Goal: Task Accomplishment & Management: Complete application form

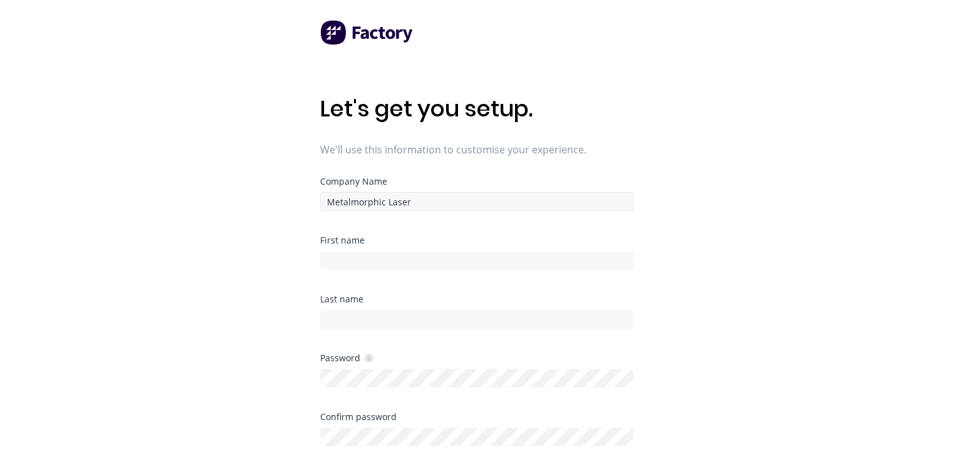
scroll to position [125, 0]
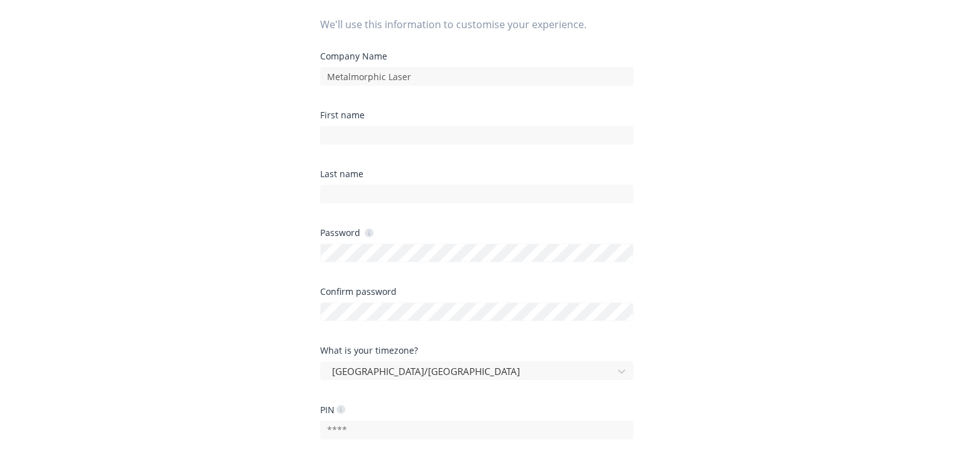
click at [439, 148] on div "First name" at bounding box center [476, 140] width 313 height 59
click at [443, 124] on div at bounding box center [476, 134] width 313 height 22
click at [445, 133] on input at bounding box center [476, 135] width 313 height 19
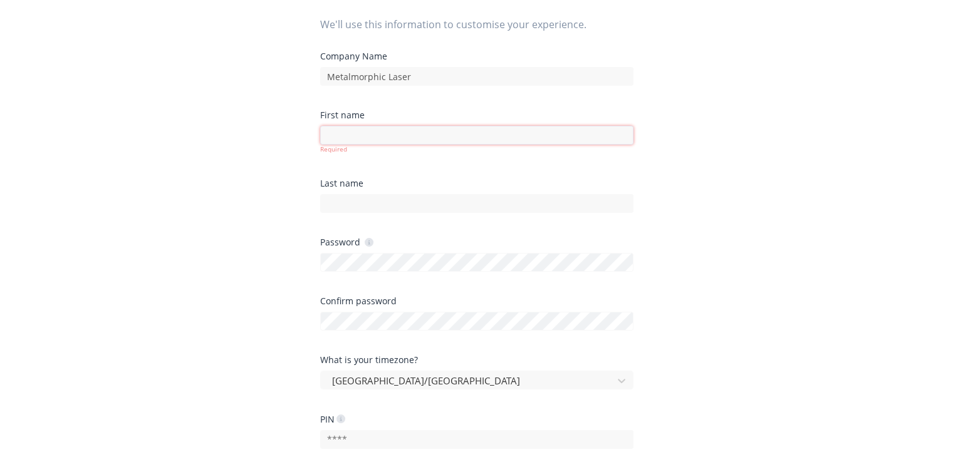
scroll to position [0, 0]
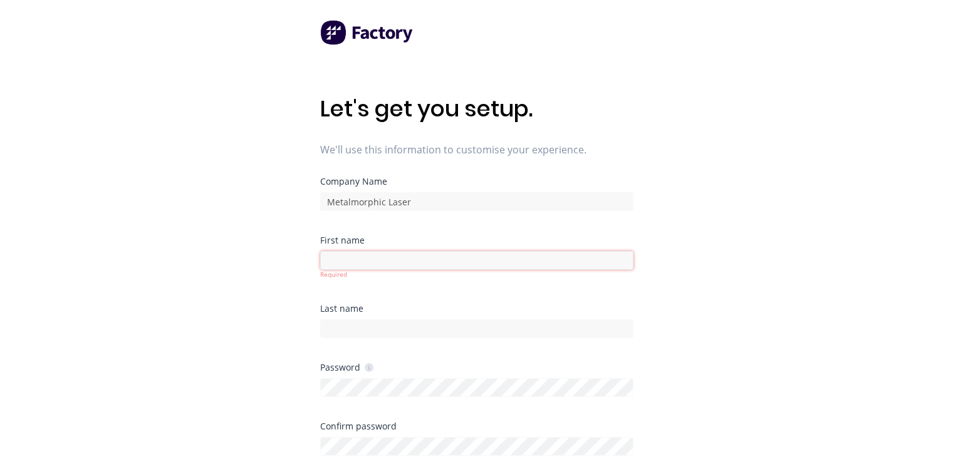
click at [453, 259] on input at bounding box center [476, 260] width 313 height 19
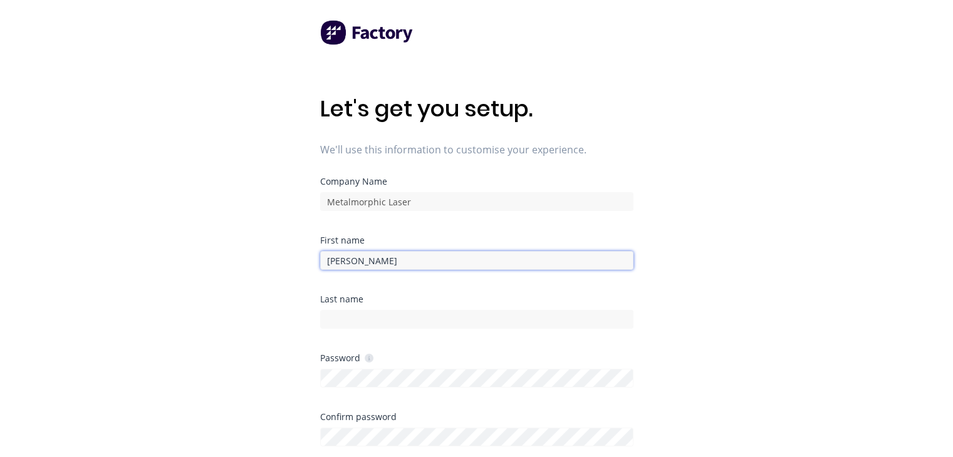
type input "[PERSON_NAME]"
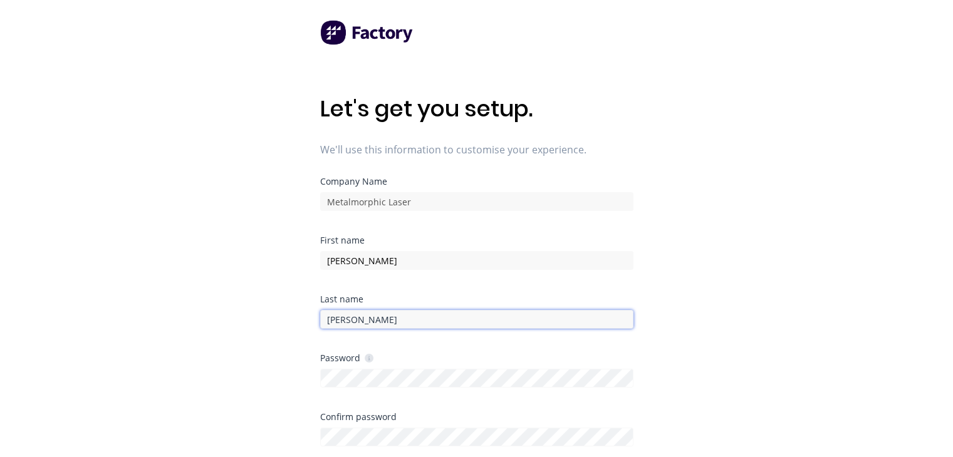
type input "[PERSON_NAME]"
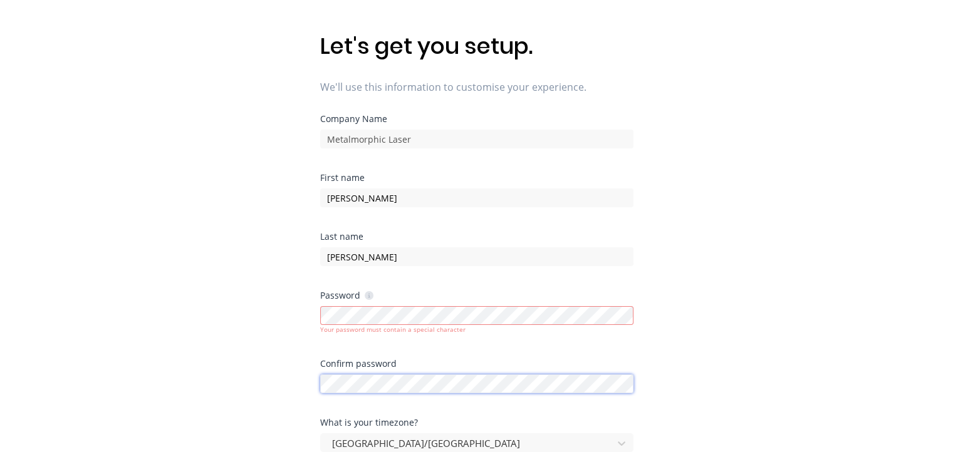
scroll to position [188, 0]
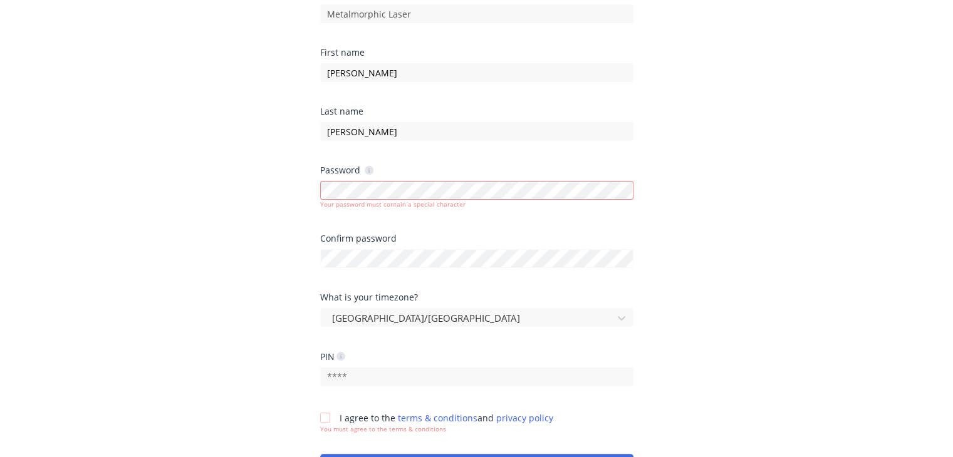
click at [680, 240] on div "Let's get you setup. We'll use this information to customise your experience. C…" at bounding box center [476, 65] width 953 height 507
click at [705, 319] on html "Let's get you setup. We'll use this information to customise your experience. C…" at bounding box center [476, 65] width 953 height 507
click at [718, 256] on div "Let's get you setup. We'll use this information to customise your experience. C…" at bounding box center [476, 65] width 953 height 507
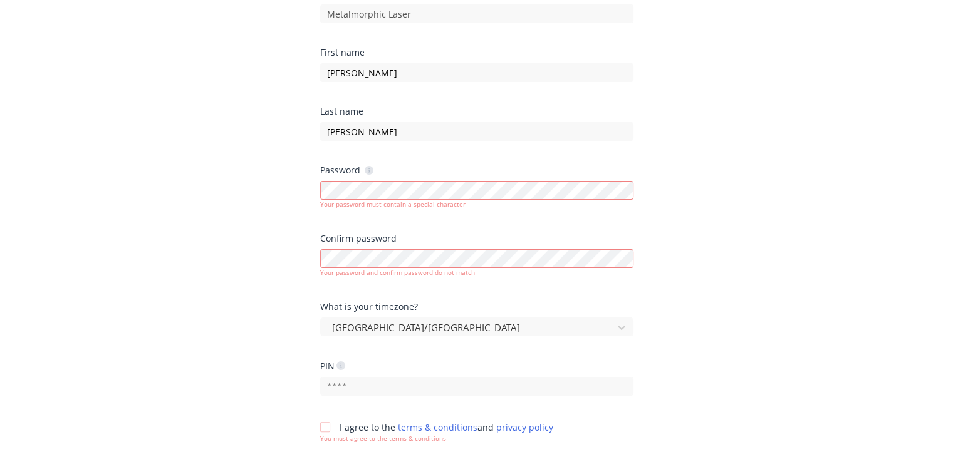
click at [368, 172] on icon at bounding box center [369, 170] width 3 height 4
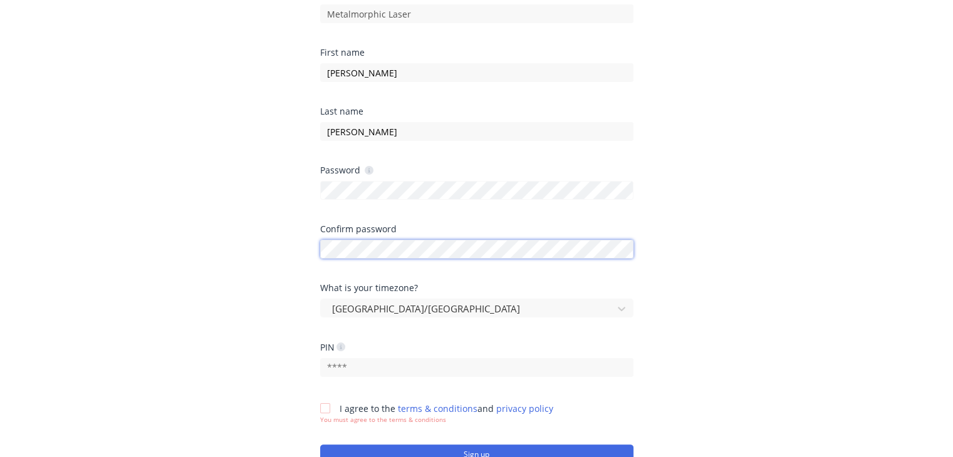
scroll to position [296, 0]
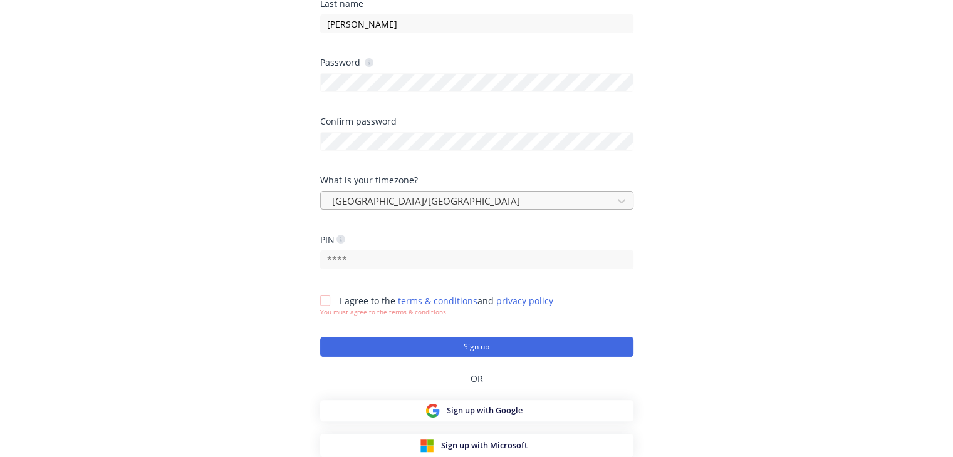
click at [525, 197] on div at bounding box center [469, 202] width 276 height 16
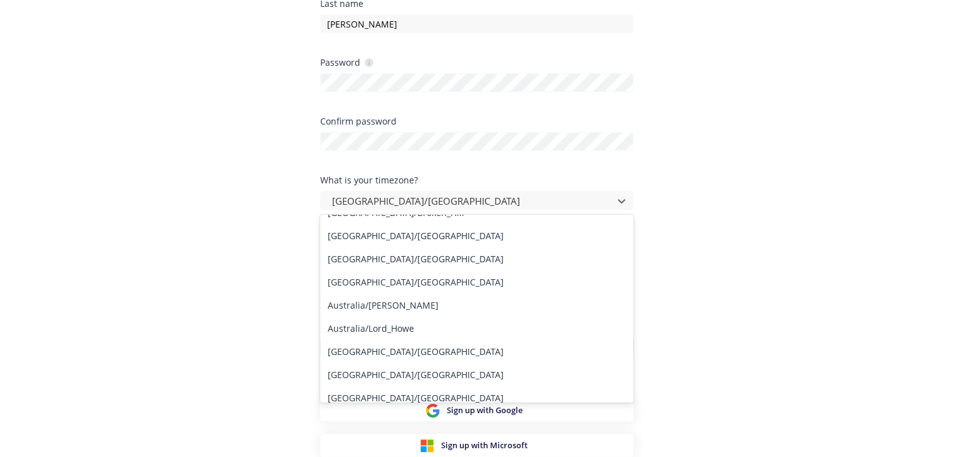
scroll to position [0, 0]
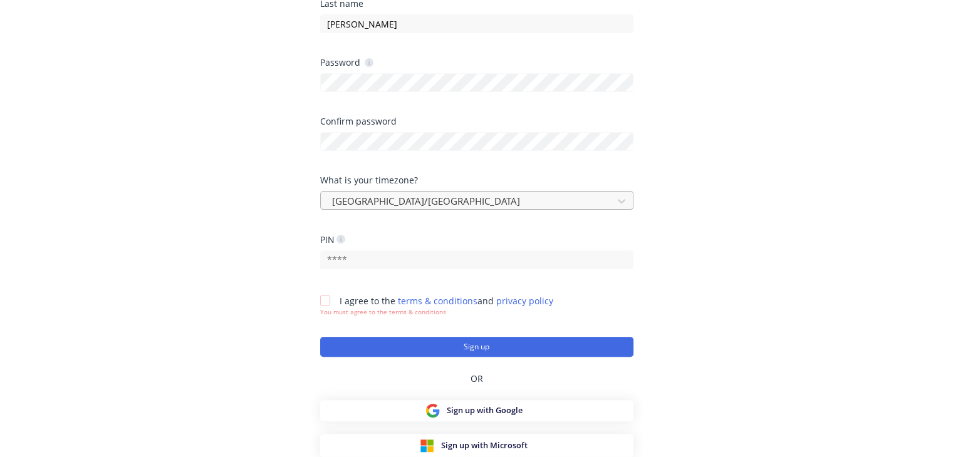
click at [529, 204] on div at bounding box center [469, 202] width 276 height 16
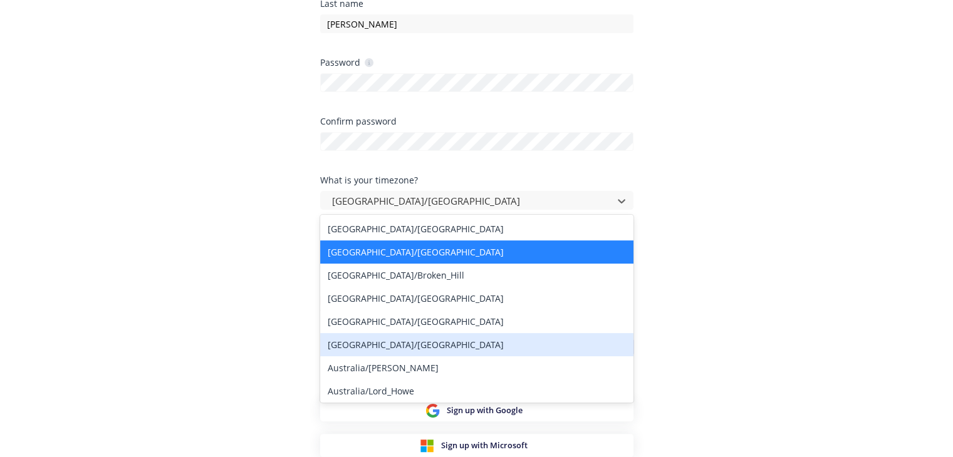
scroll to position [63, 0]
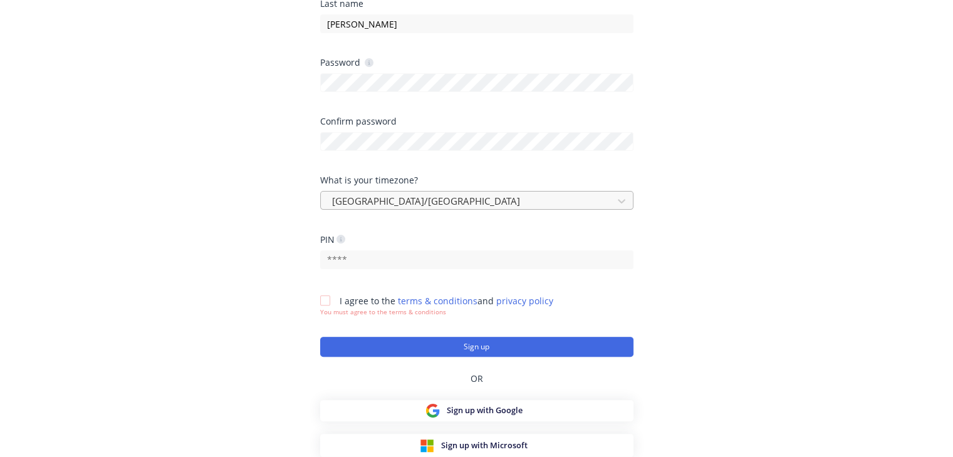
click at [575, 200] on div at bounding box center [469, 202] width 276 height 16
click at [611, 200] on div at bounding box center [621, 201] width 23 height 20
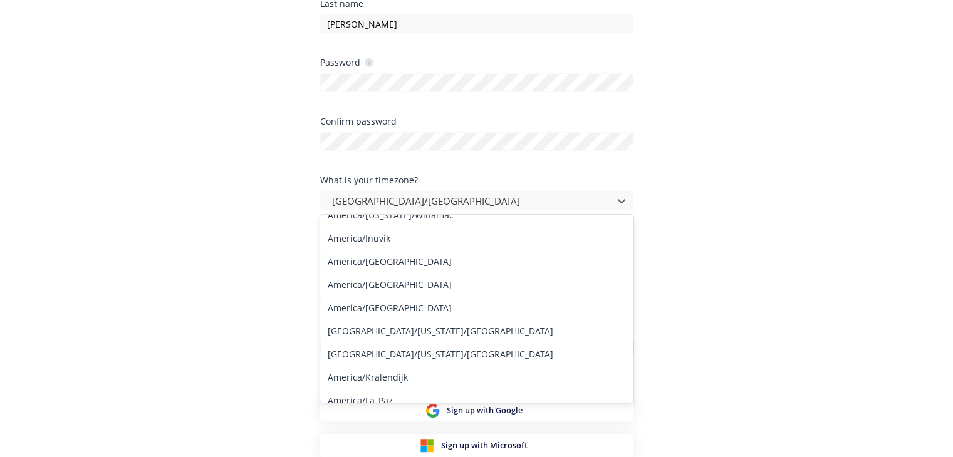
scroll to position [0, 0]
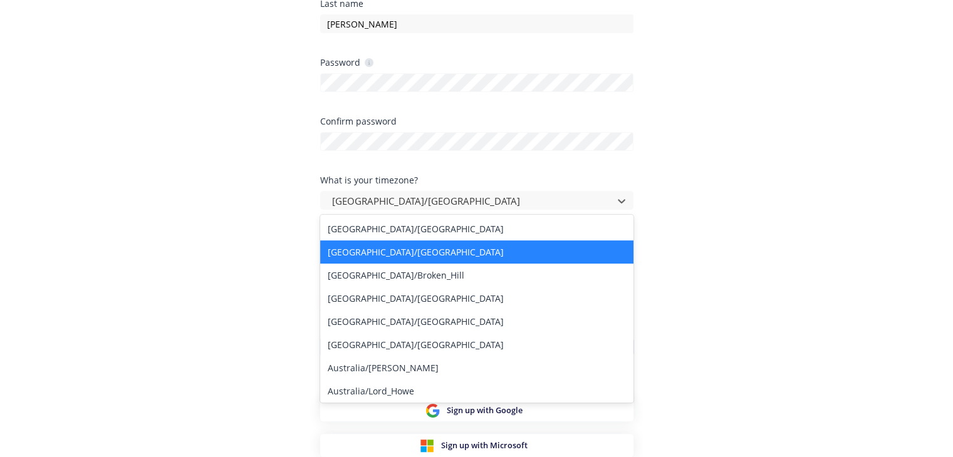
click at [440, 259] on div "Australia/Brisbane" at bounding box center [476, 252] width 313 height 23
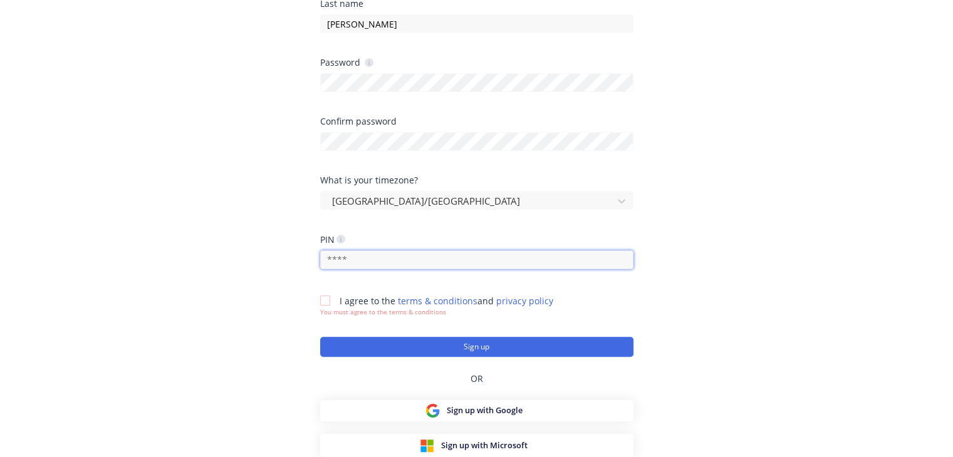
click at [492, 268] on input "text" at bounding box center [476, 260] width 313 height 19
type input "0"
type input "1892"
click at [324, 301] on div at bounding box center [325, 300] width 25 height 25
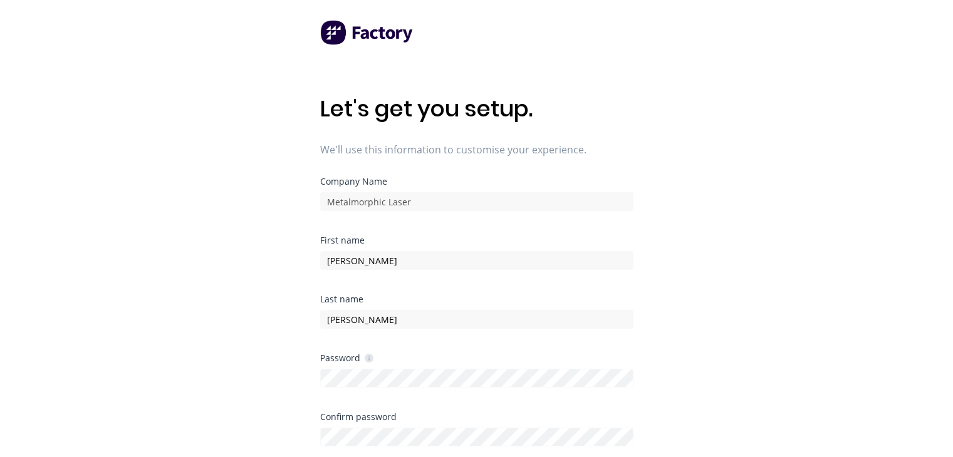
scroll to position [286, 0]
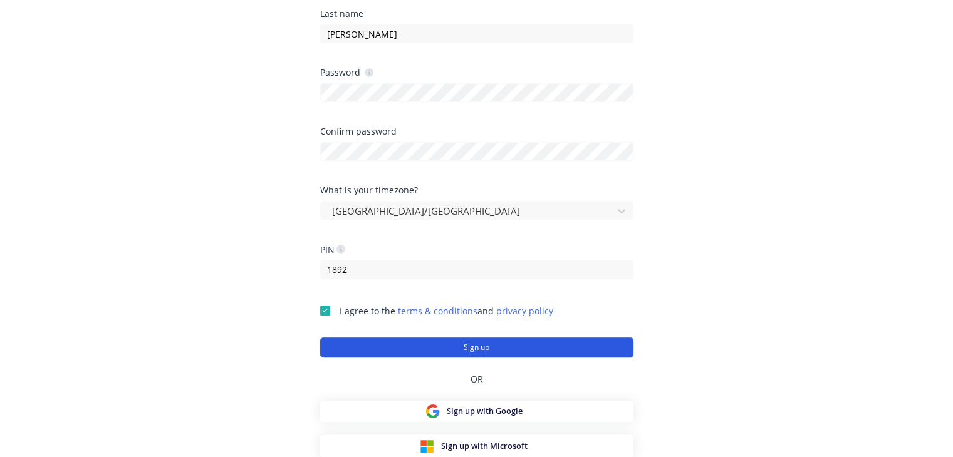
click at [524, 348] on button "Sign up" at bounding box center [476, 348] width 313 height 20
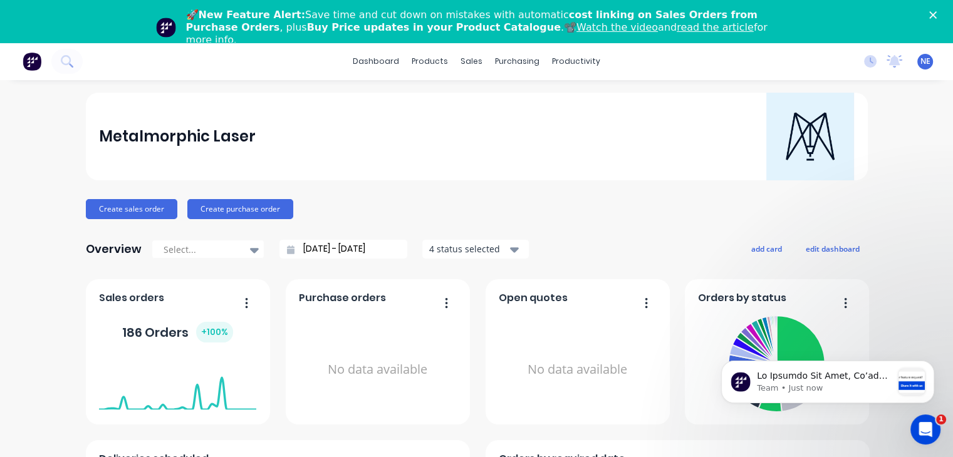
scroll to position [125, 0]
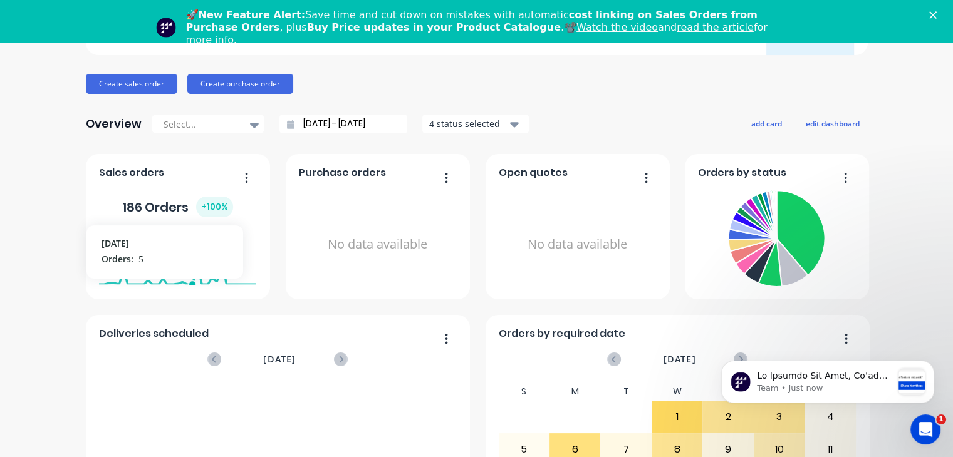
click at [189, 257] on foreignobject at bounding box center [177, 258] width 157 height 53
click at [510, 123] on icon "button" at bounding box center [514, 124] width 9 height 5
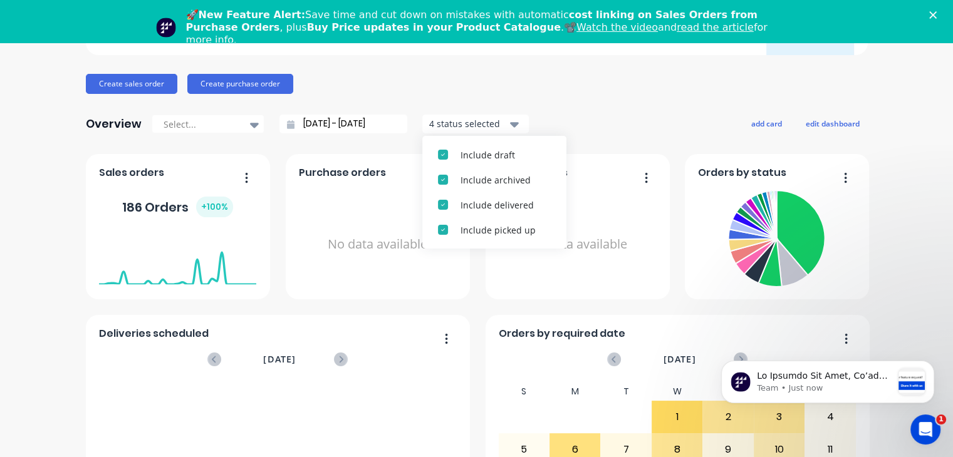
click at [577, 88] on div "Create sales order Create purchase order" at bounding box center [477, 84] width 782 height 20
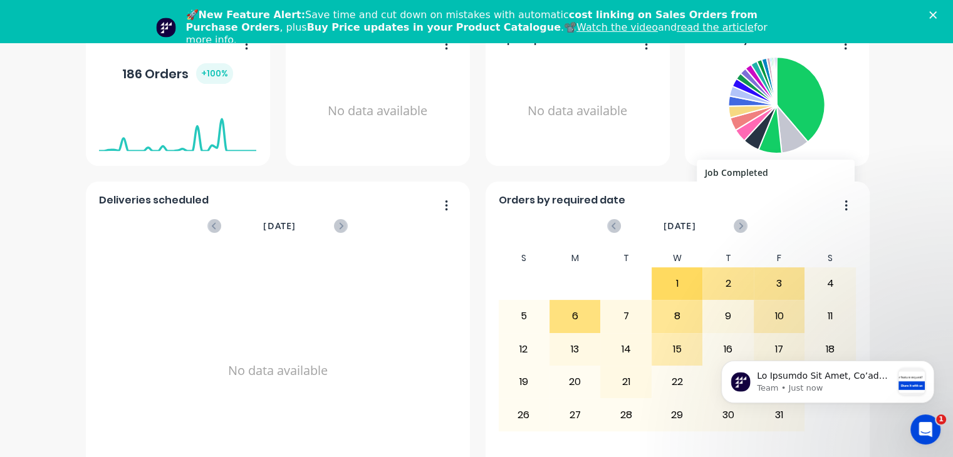
scroll to position [43, 0]
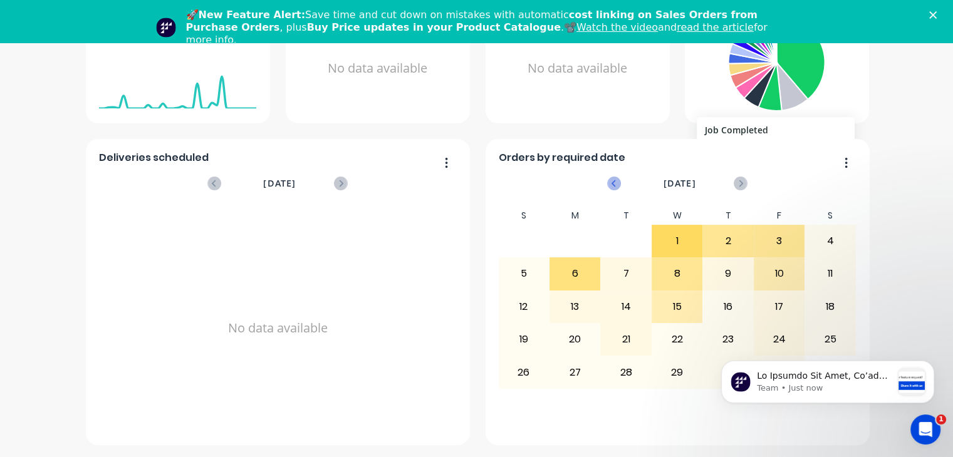
click at [607, 184] on icon at bounding box center [614, 184] width 14 height 14
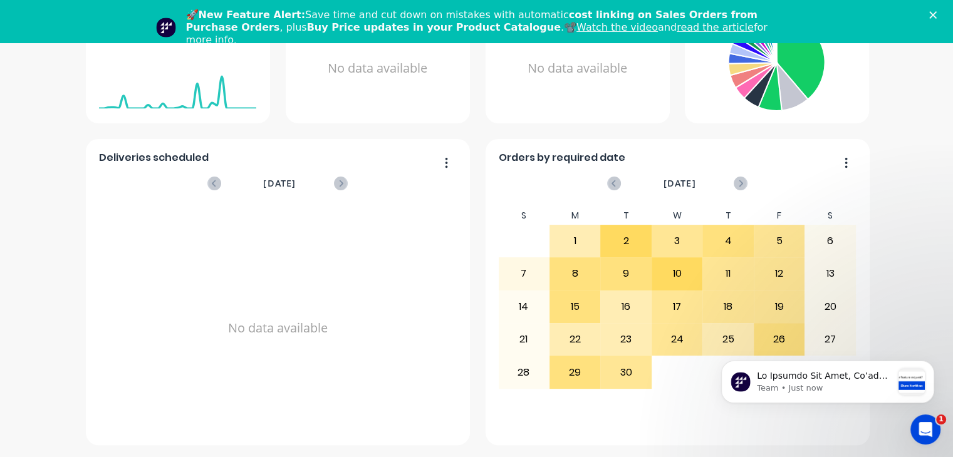
click at [925, 294] on div "Metalmorphic Laser Create sales order Create purchase order Overview Select... …" at bounding box center [476, 118] width 953 height 654
click at [510, 407] on div "5 6 7 8 9 10 11" at bounding box center [677, 405] width 358 height 33
click at [212, 183] on icon at bounding box center [214, 183] width 4 height 7
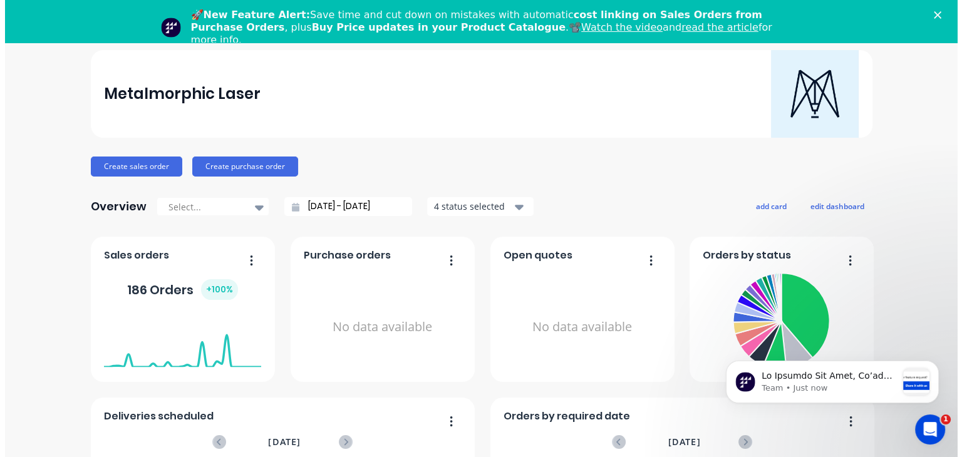
scroll to position [0, 0]
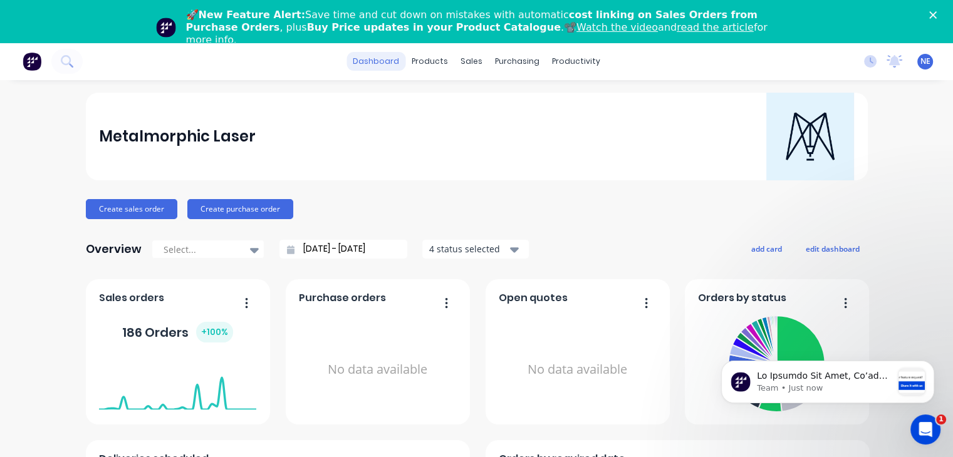
click at [378, 56] on link "dashboard" at bounding box center [375, 61] width 59 height 19
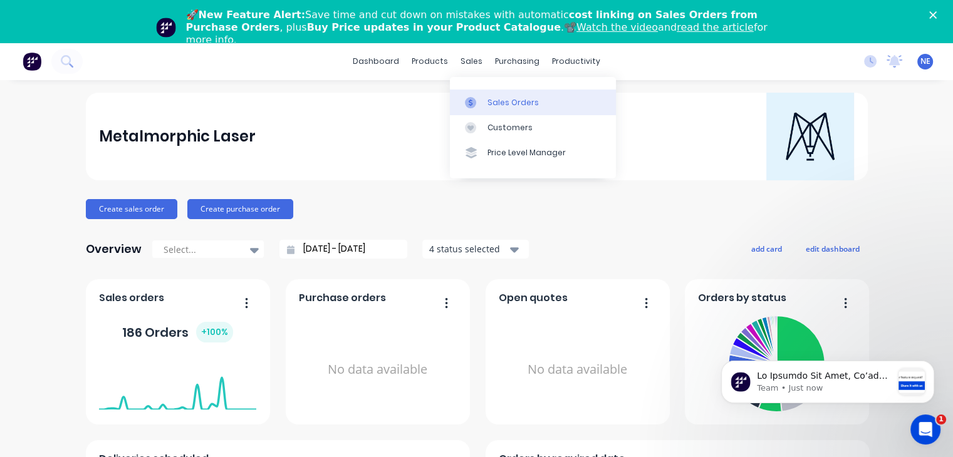
click at [550, 108] on link "Sales Orders" at bounding box center [533, 102] width 166 height 25
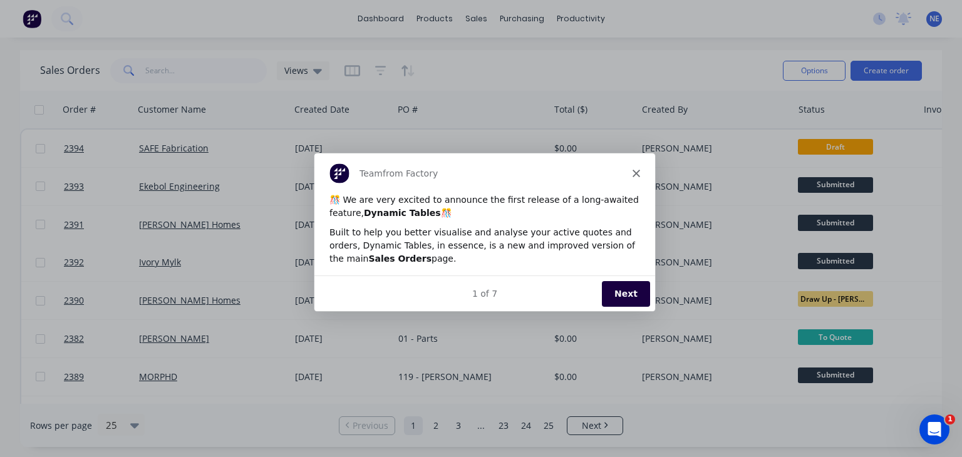
click at [619, 291] on button "Next" at bounding box center [625, 293] width 48 height 26
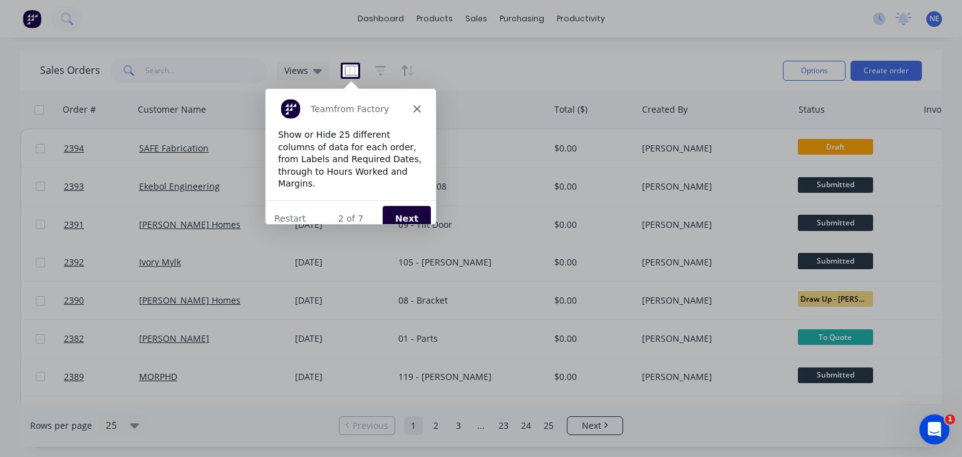
click at [417, 109] on polygon "Close" at bounding box center [416, 108] width 8 height 8
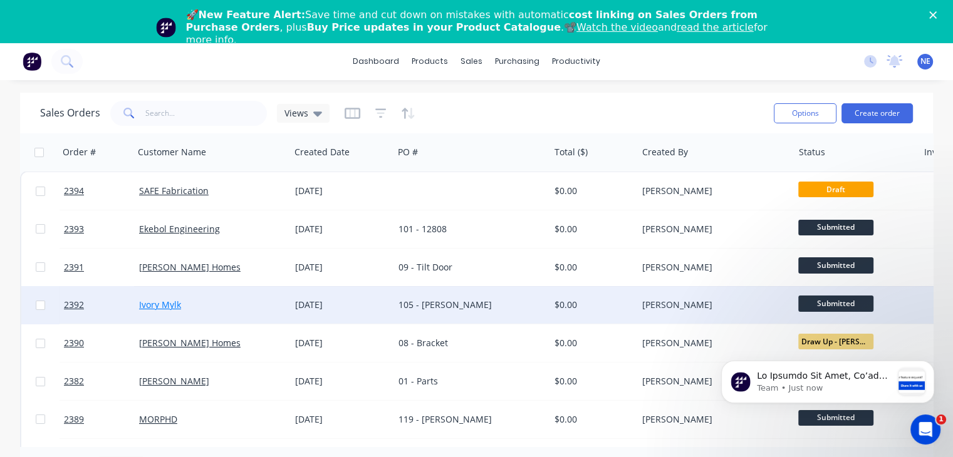
click at [165, 307] on link "Ivory Mylk" at bounding box center [160, 305] width 42 height 12
